Goal: Information Seeking & Learning: Understand process/instructions

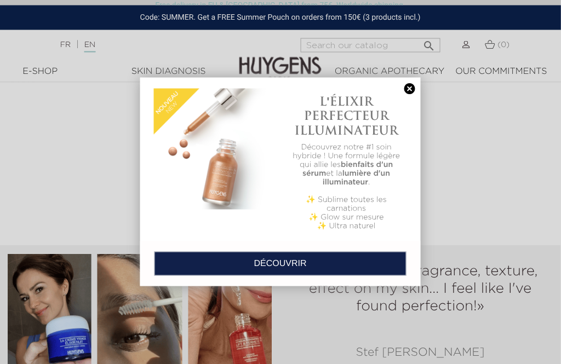
scroll to position [1104, 0]
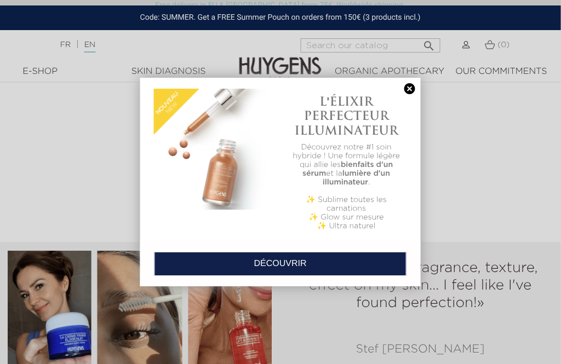
click at [404, 94] on link at bounding box center [409, 89] width 15 height 12
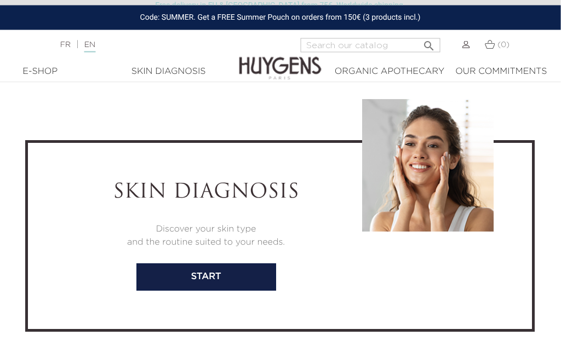
scroll to position [2017, 1]
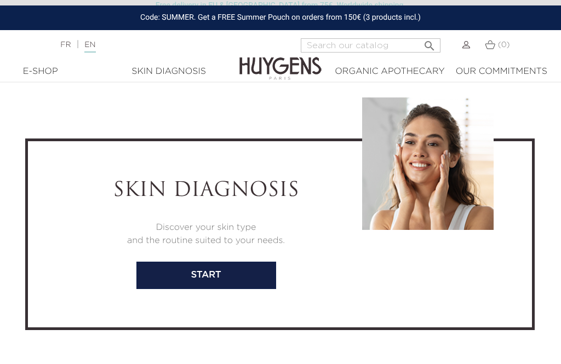
click at [153, 289] on link "start" at bounding box center [206, 275] width 140 height 27
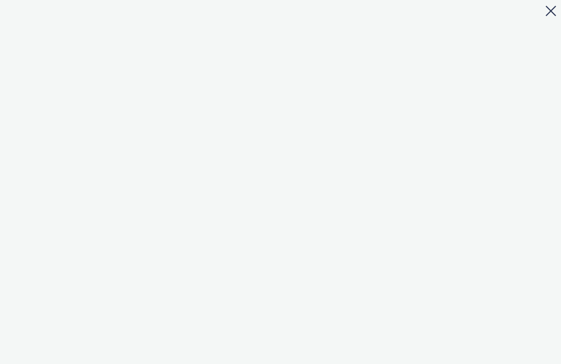
click at [556, 9] on div at bounding box center [547, 13] width 27 height 27
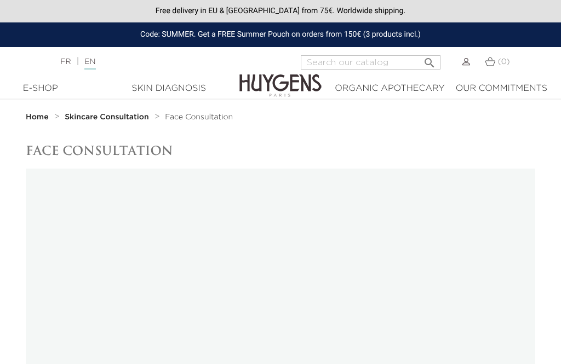
click at [549, 13] on span at bounding box center [551, 10] width 10 height 10
click at [28, 88] on div "E-Shop" at bounding box center [40, 88] width 53 height 13
click at [39, 92] on div "E-Shop" at bounding box center [40, 88] width 53 height 13
click at [38, 90] on div "E-Shop" at bounding box center [40, 88] width 53 height 13
click at [410, 85] on div "Organic Apothecary" at bounding box center [390, 88] width 110 height 13
